Goal: Information Seeking & Learning: Learn about a topic

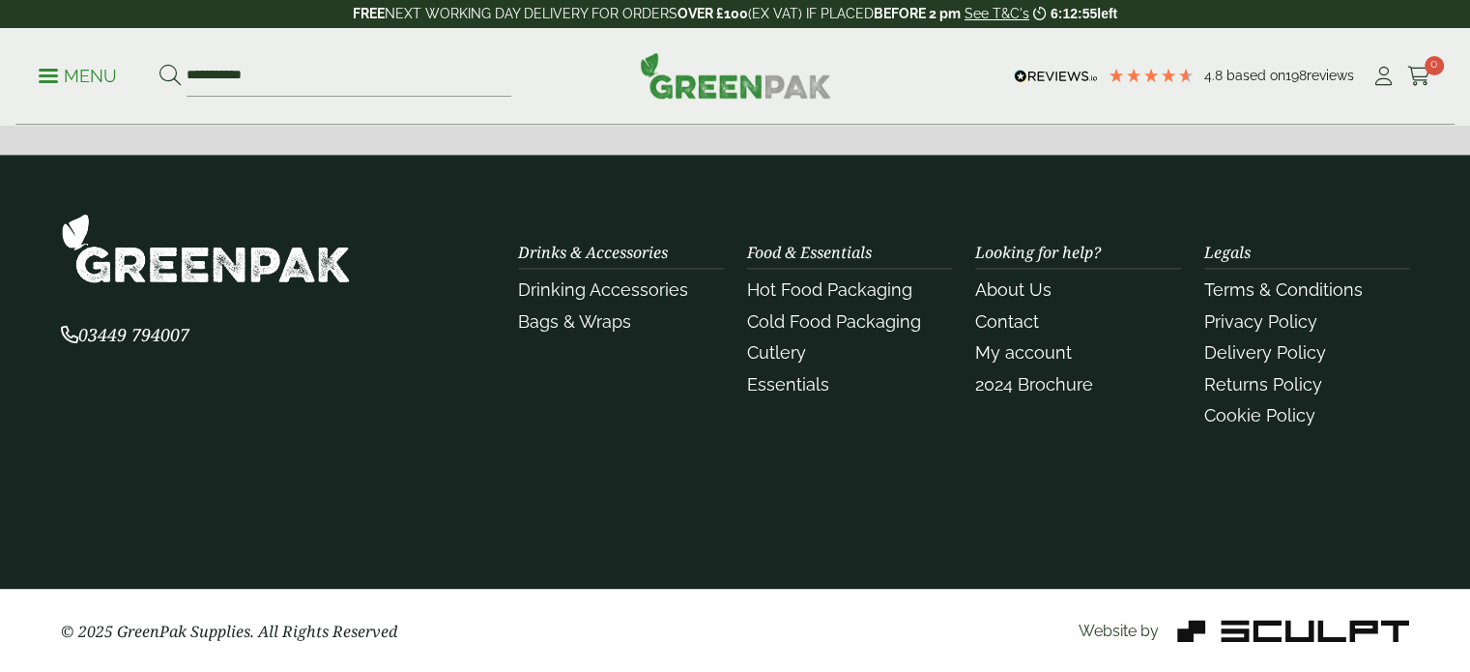
scroll to position [2576, 0]
click at [1040, 293] on link "About Us" at bounding box center [1013, 289] width 76 height 20
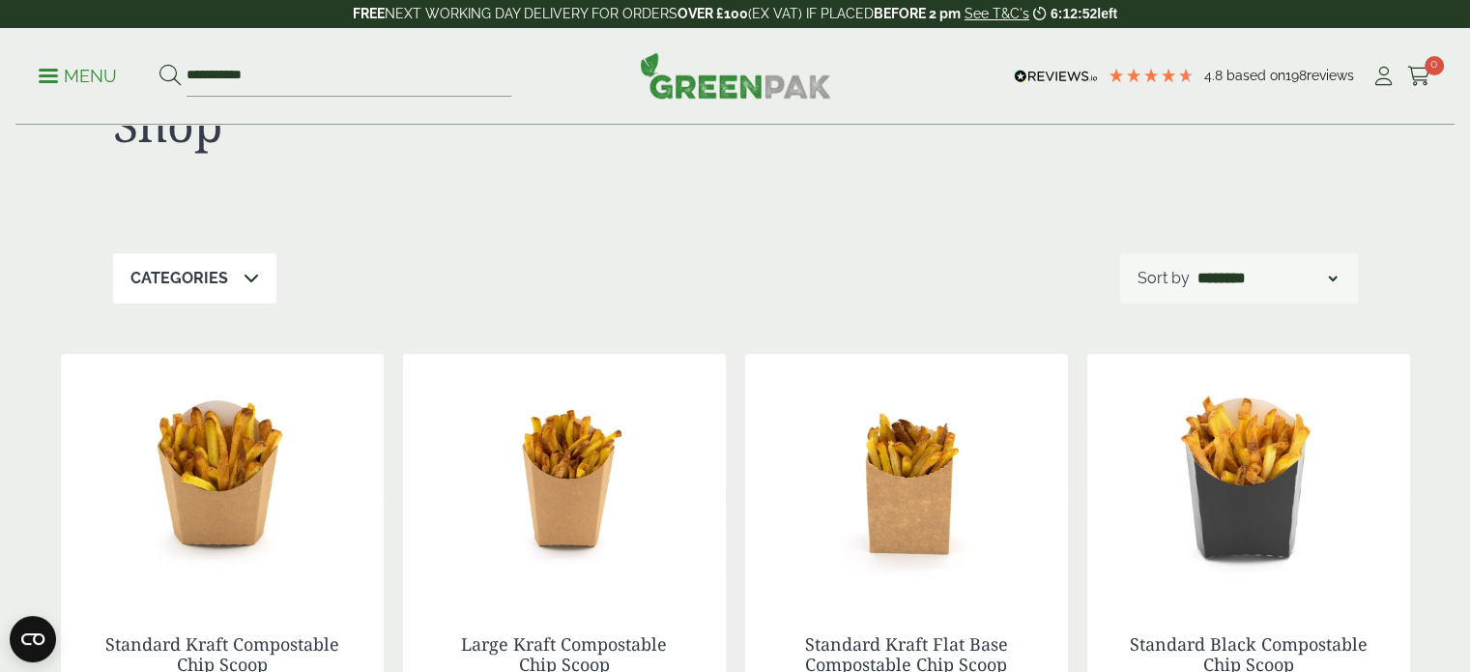
scroll to position [0, 0]
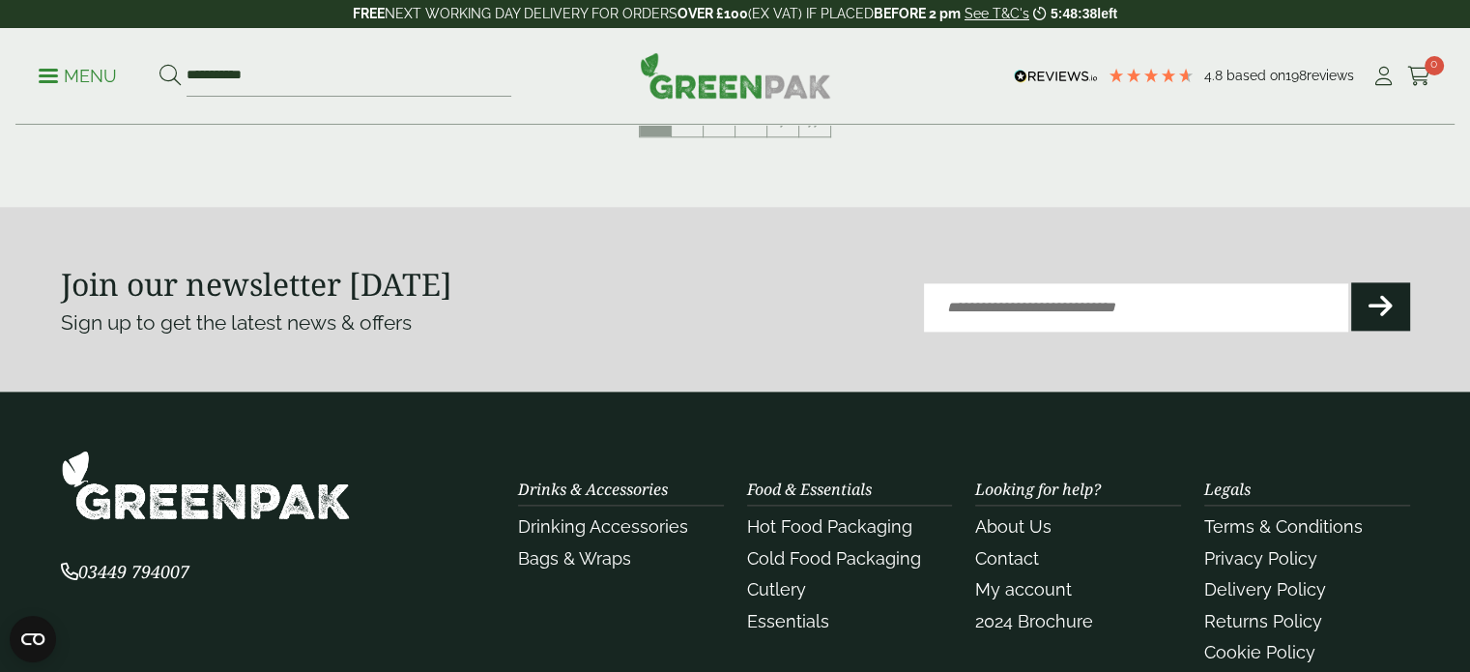
scroll to position [2576, 0]
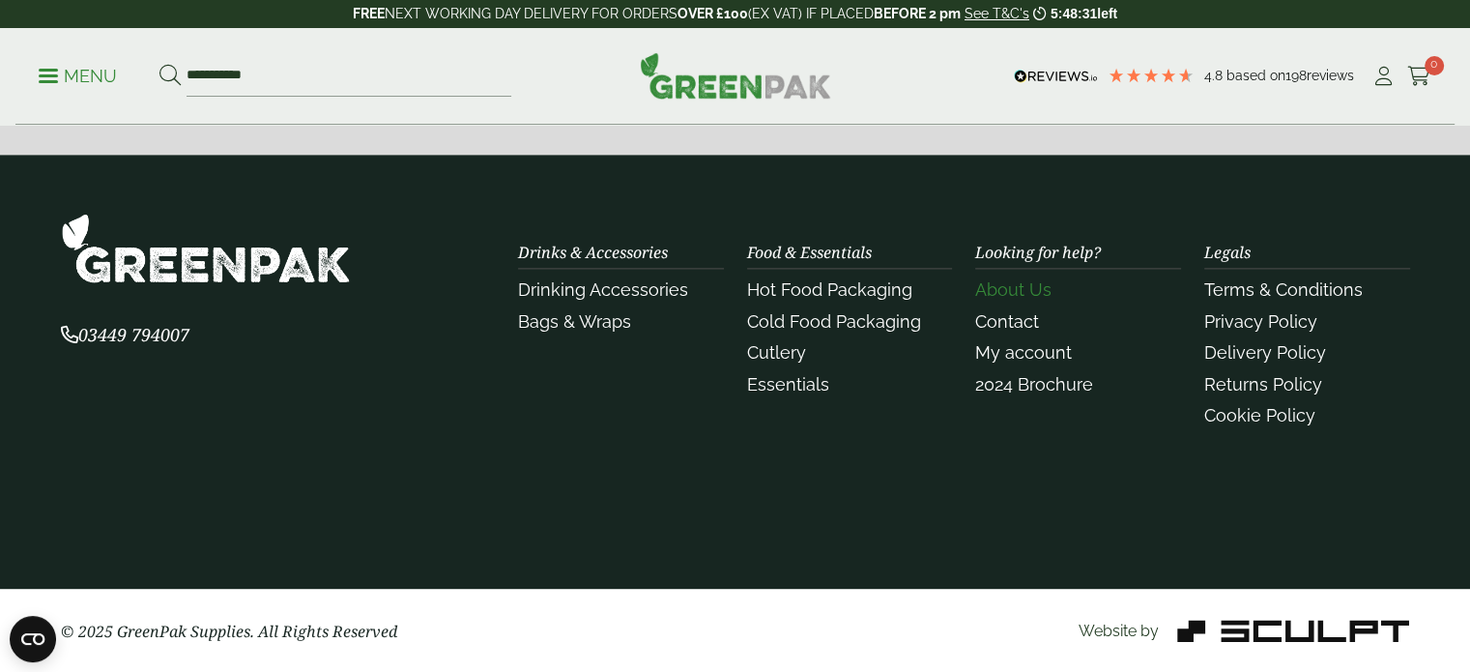
click at [1036, 296] on link "About Us" at bounding box center [1013, 289] width 76 height 20
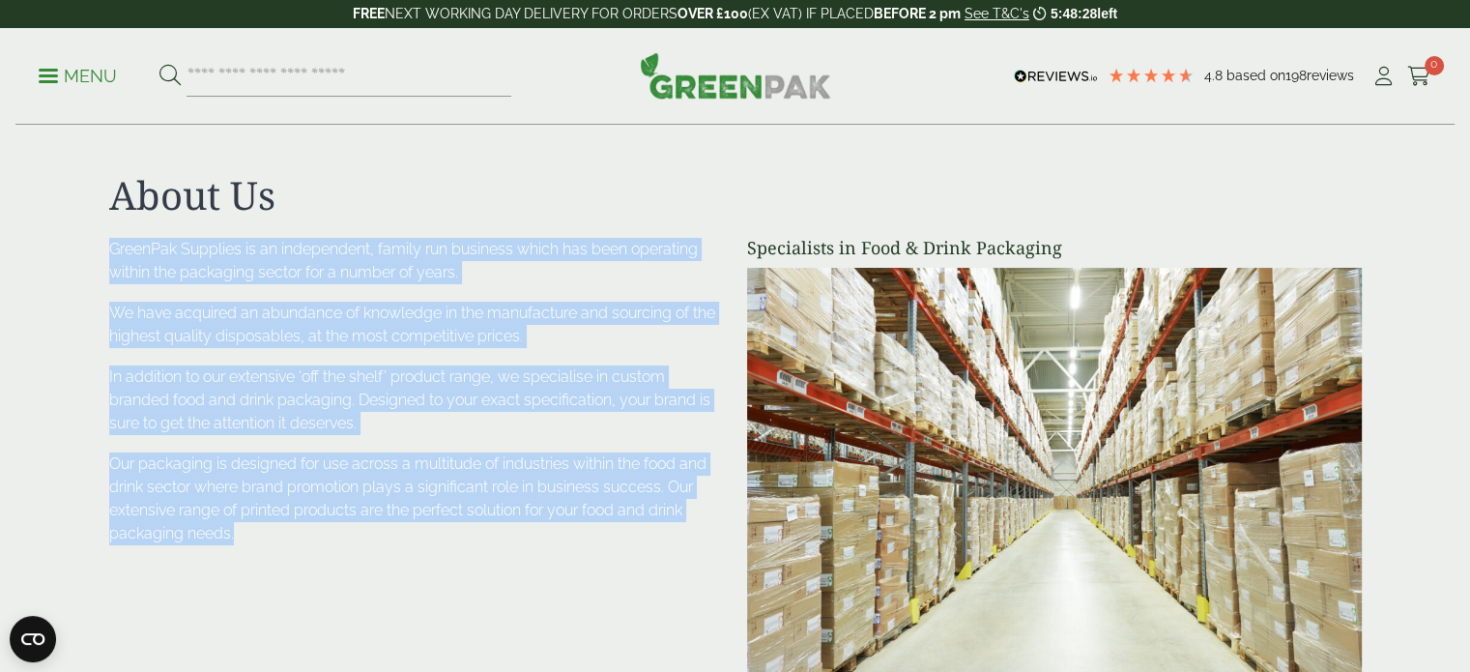
drag, startPoint x: 534, startPoint y: 558, endPoint x: 16, endPoint y: 223, distance: 616.0
click at [16, 223] on section "About Us Specialists in Food & Drink Packaging GreenPak Supplies is an independ…" at bounding box center [735, 432] width 1470 height 521
copy div "GreenPak Supplies is an independent, family run business which has been operati…"
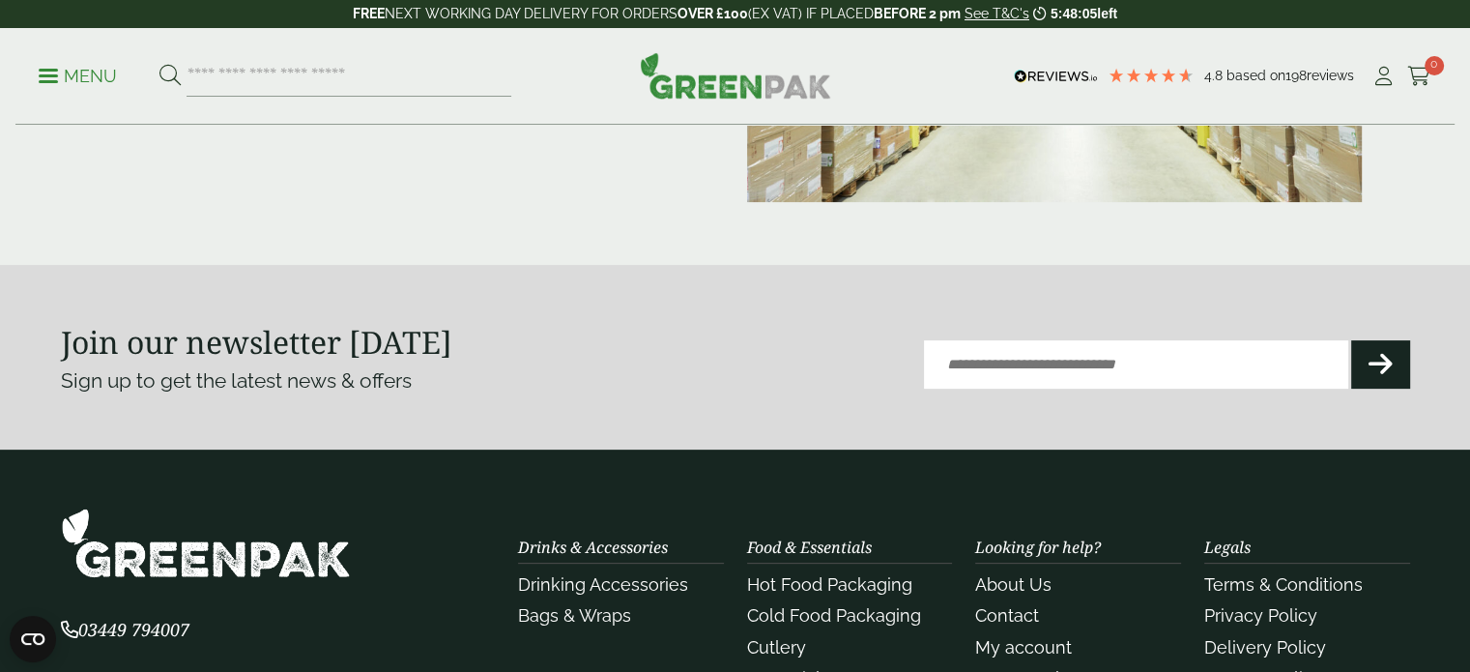
scroll to position [677, 0]
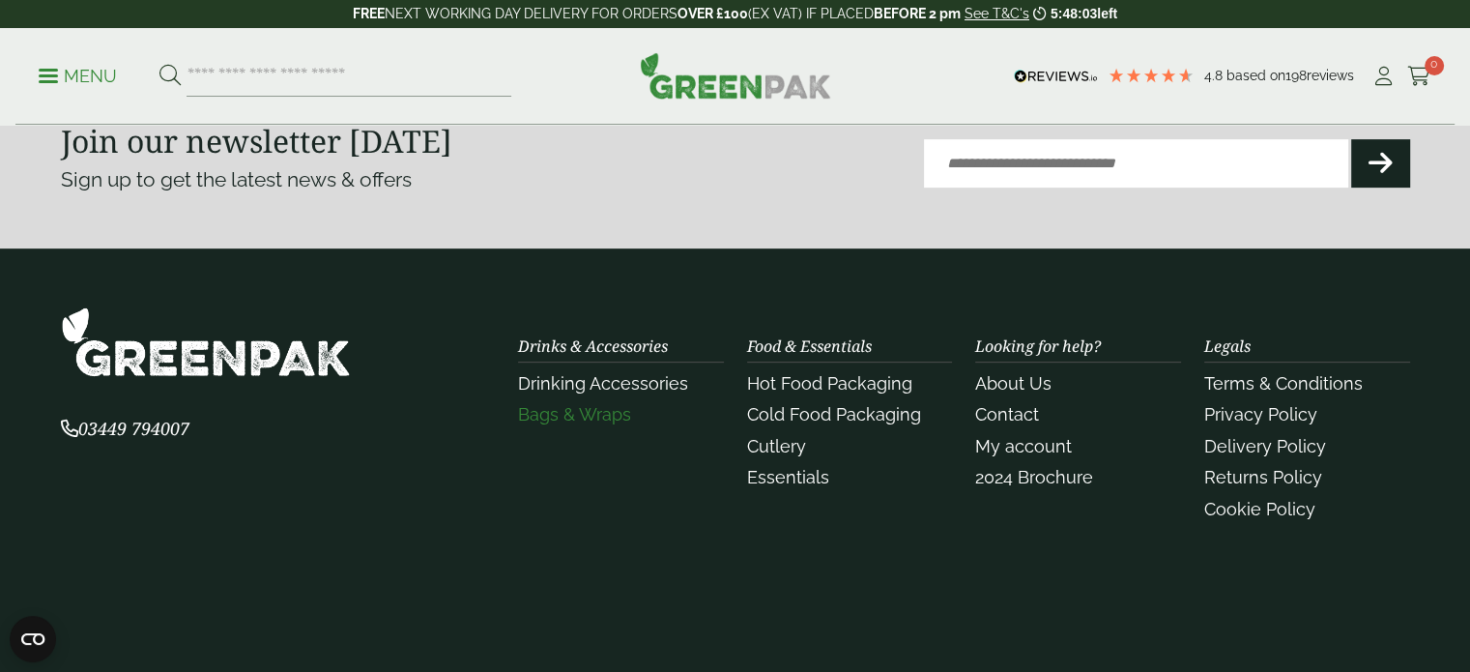
click at [588, 411] on link "Bags & Wraps" at bounding box center [574, 414] width 113 height 20
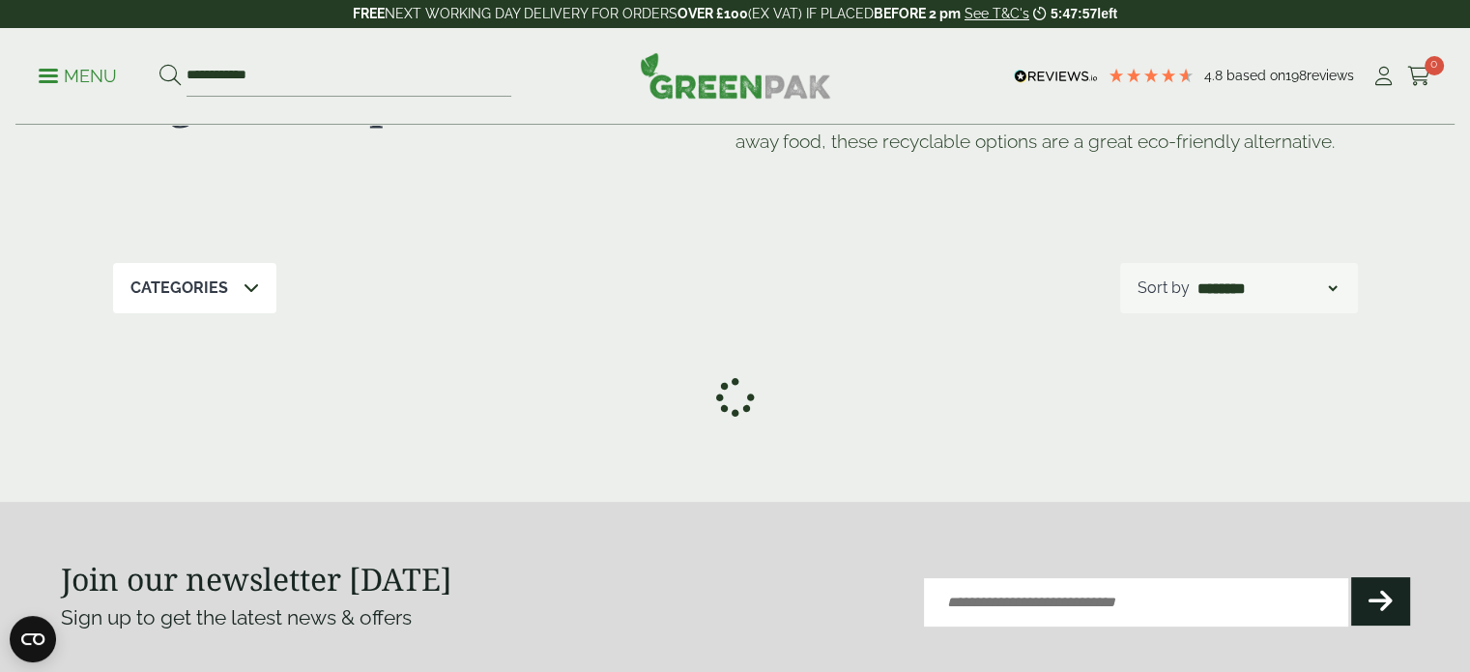
scroll to position [290, 0]
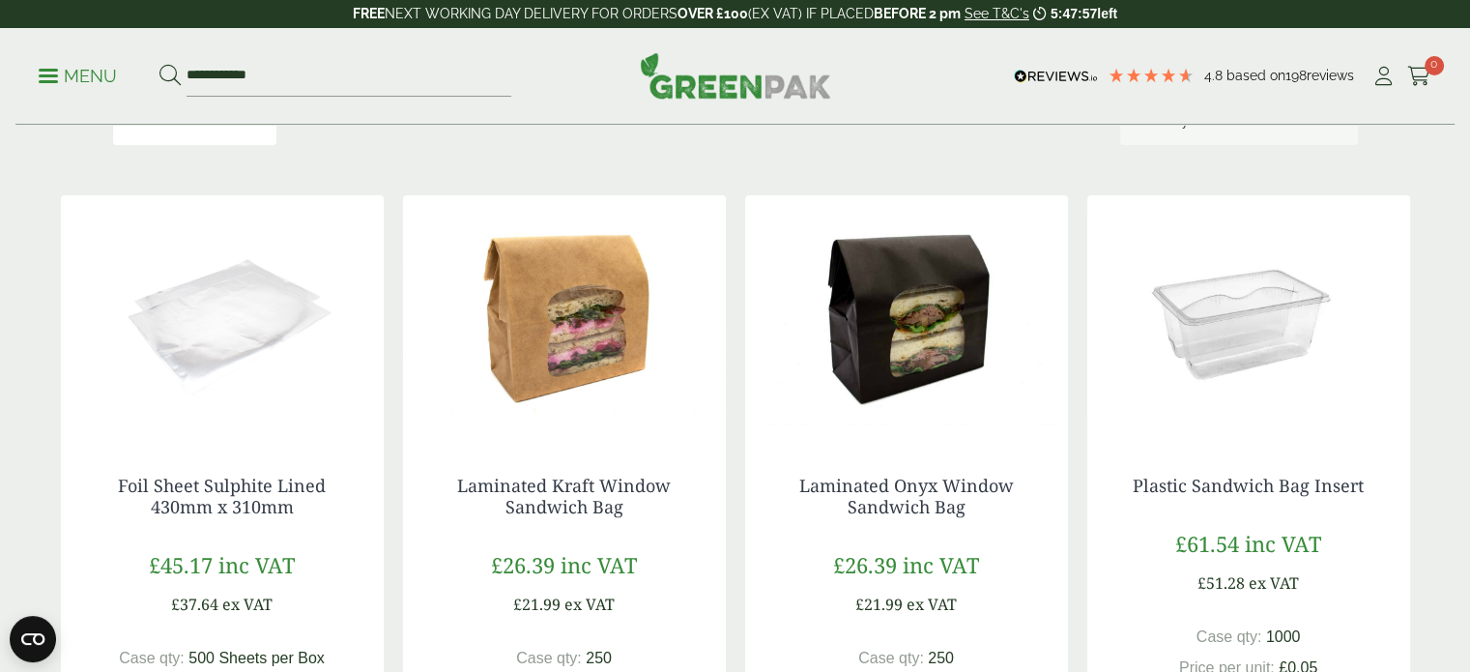
click at [610, 369] on img at bounding box center [564, 316] width 323 height 242
click at [619, 360] on img at bounding box center [564, 316] width 323 height 242
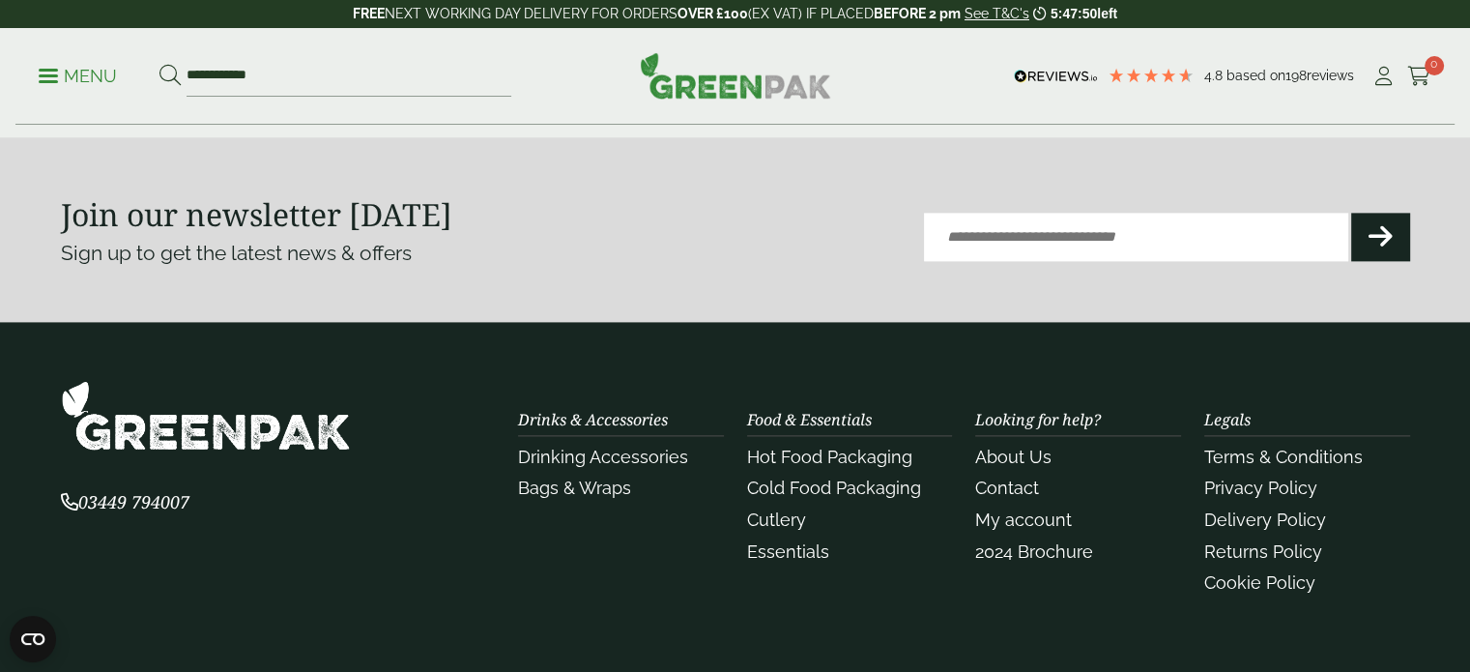
scroll to position [2610, 0]
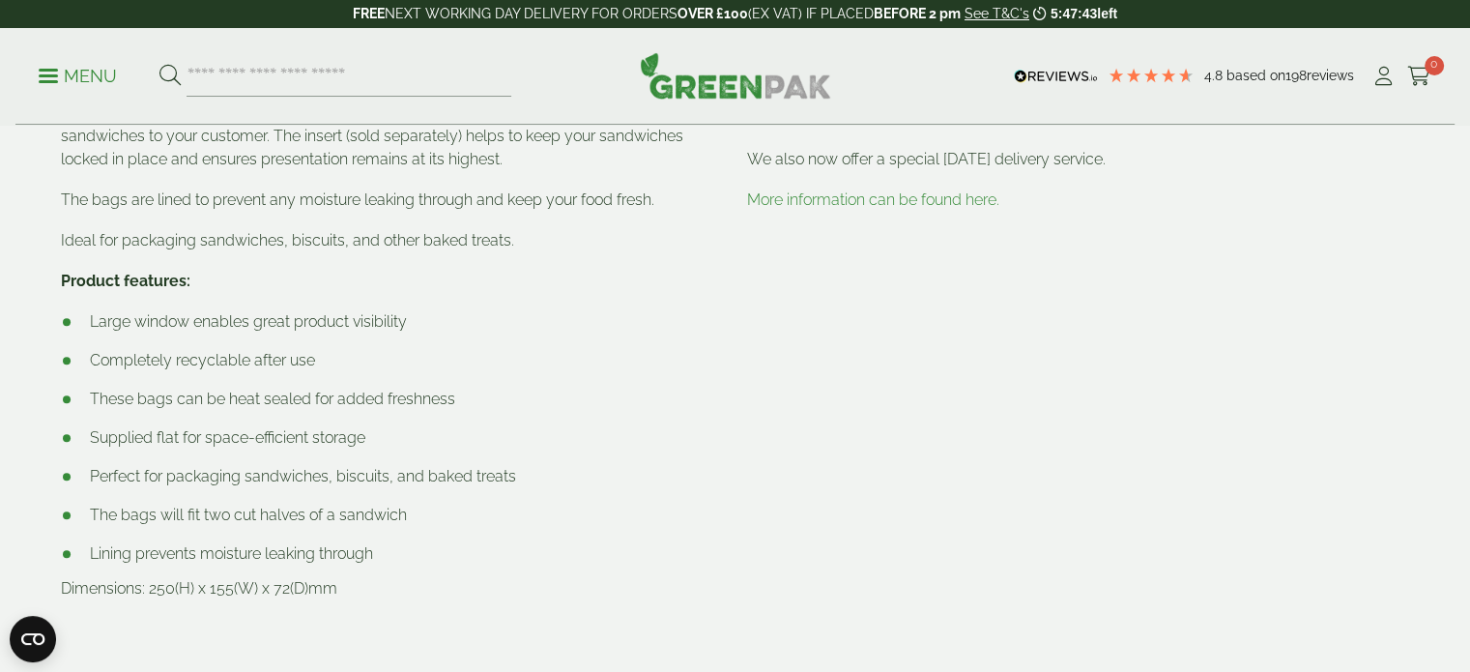
scroll to position [773, 0]
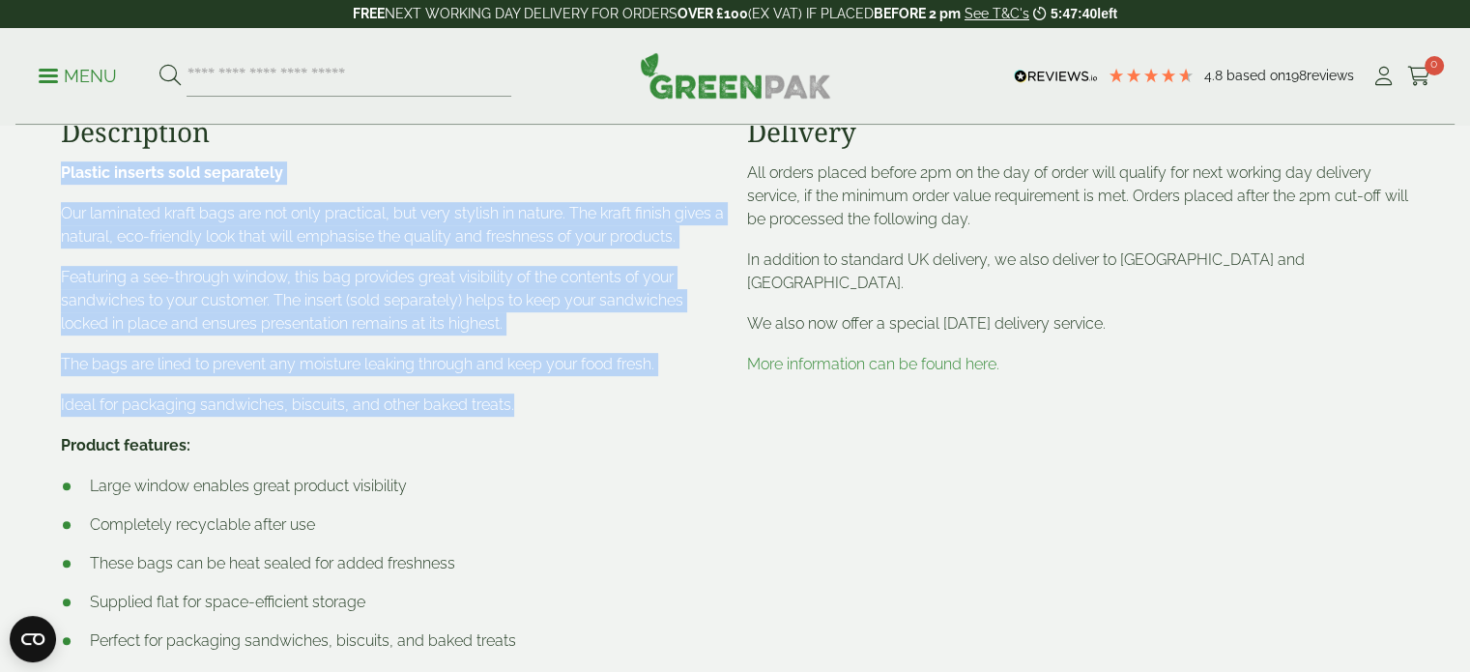
drag, startPoint x: 539, startPoint y: 413, endPoint x: 44, endPoint y: 157, distance: 557.3
click at [44, 157] on section "Description Plastic inserts sold separately Our laminated kraft bags are not on…" at bounding box center [735, 456] width 1470 height 788
copy div "Plastic inserts sold separately Our laminated kraft bags are not only practical…"
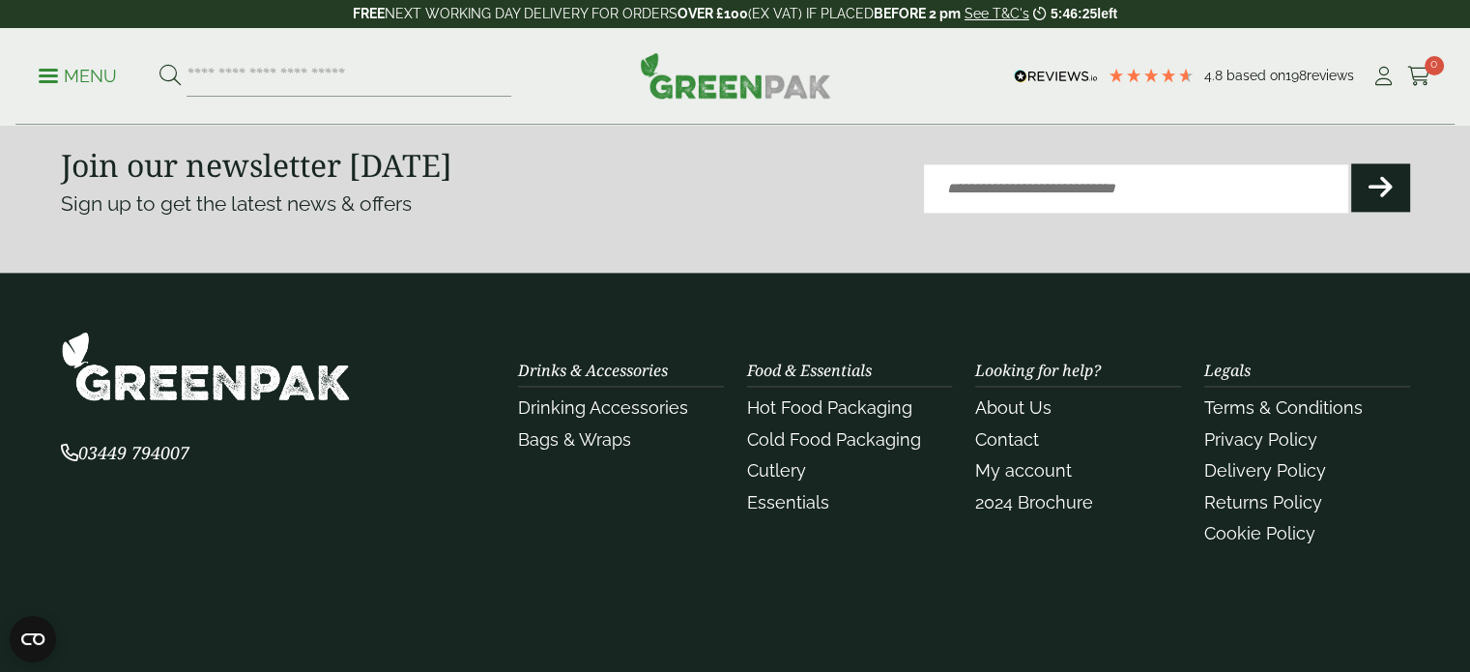
scroll to position [2623, 0]
